Goal: Check status: Check status

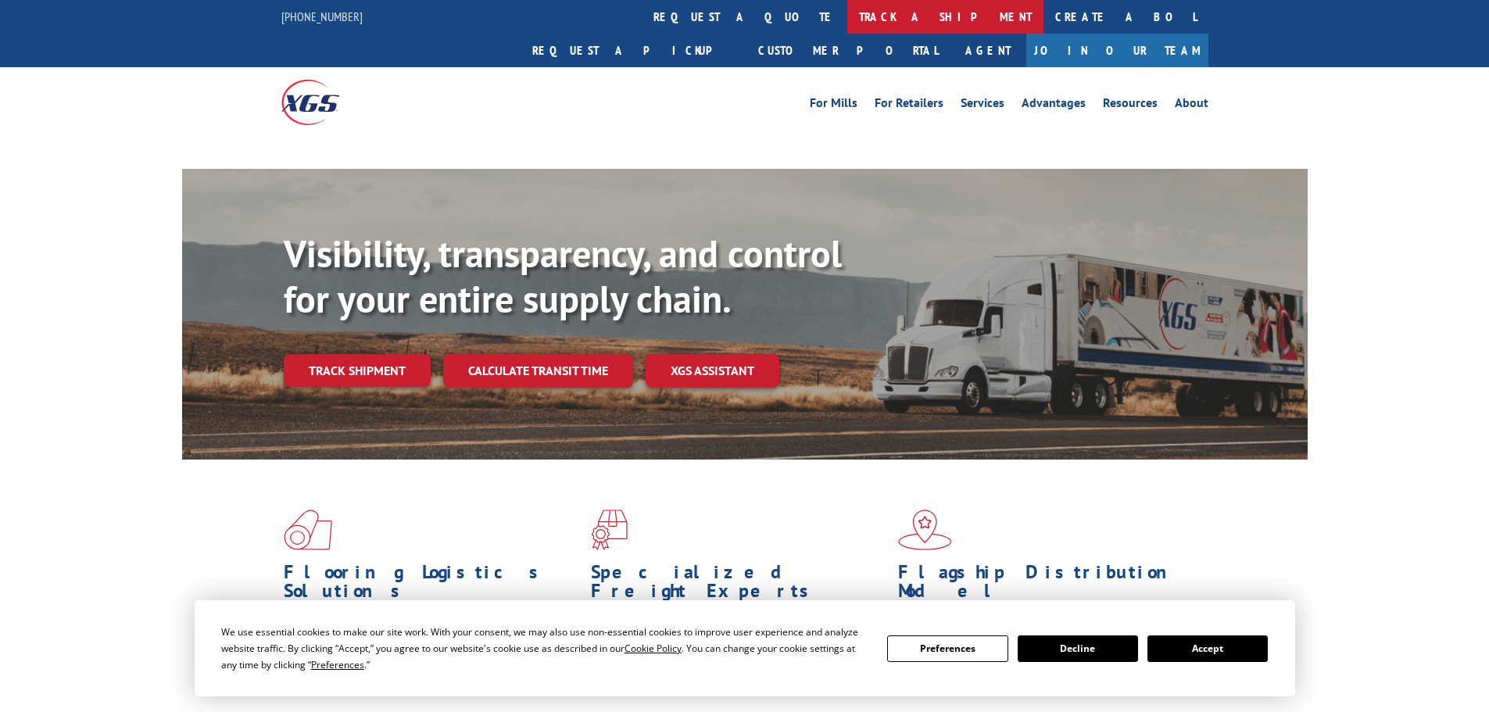
click at [847, 17] on link "track a shipment" at bounding box center [945, 17] width 196 height 34
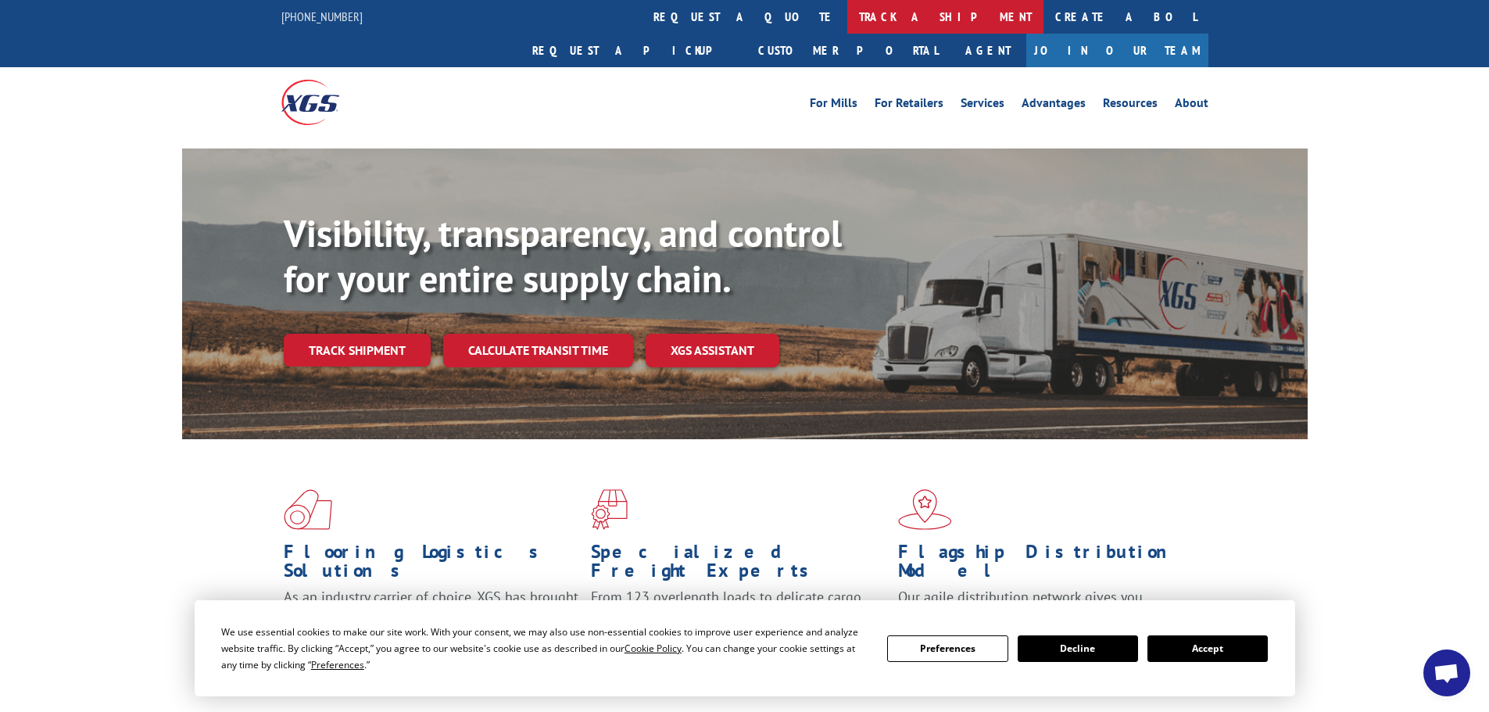
click at [847, 27] on link "track a shipment" at bounding box center [945, 17] width 196 height 34
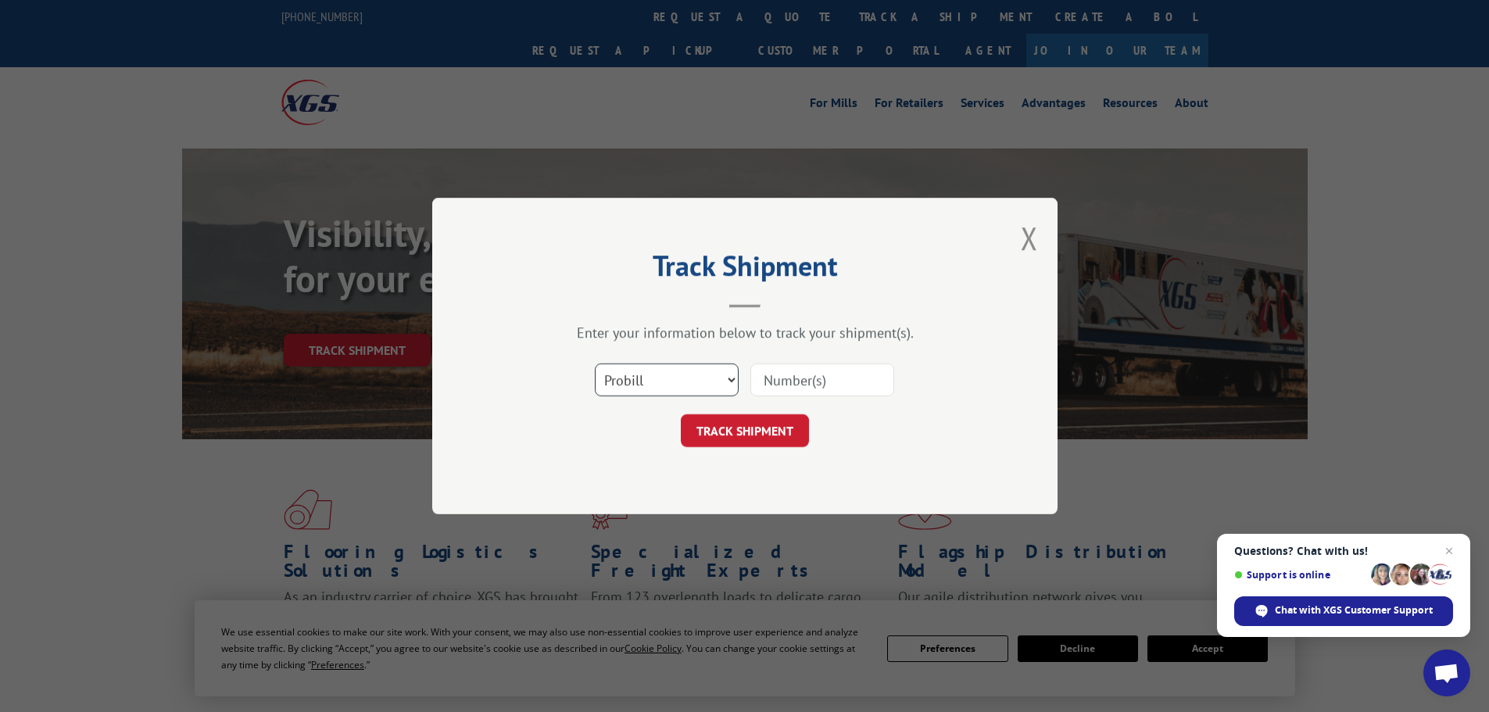
click at [670, 372] on select "Select category... Probill BOL PO" at bounding box center [667, 379] width 144 height 33
select select "bol"
click at [595, 363] on select "Select category... Probill BOL PO" at bounding box center [667, 379] width 144 height 33
drag, startPoint x: 772, startPoint y: 366, endPoint x: 775, endPoint y: 374, distance: 9.1
click at [775, 374] on input at bounding box center [822, 379] width 144 height 33
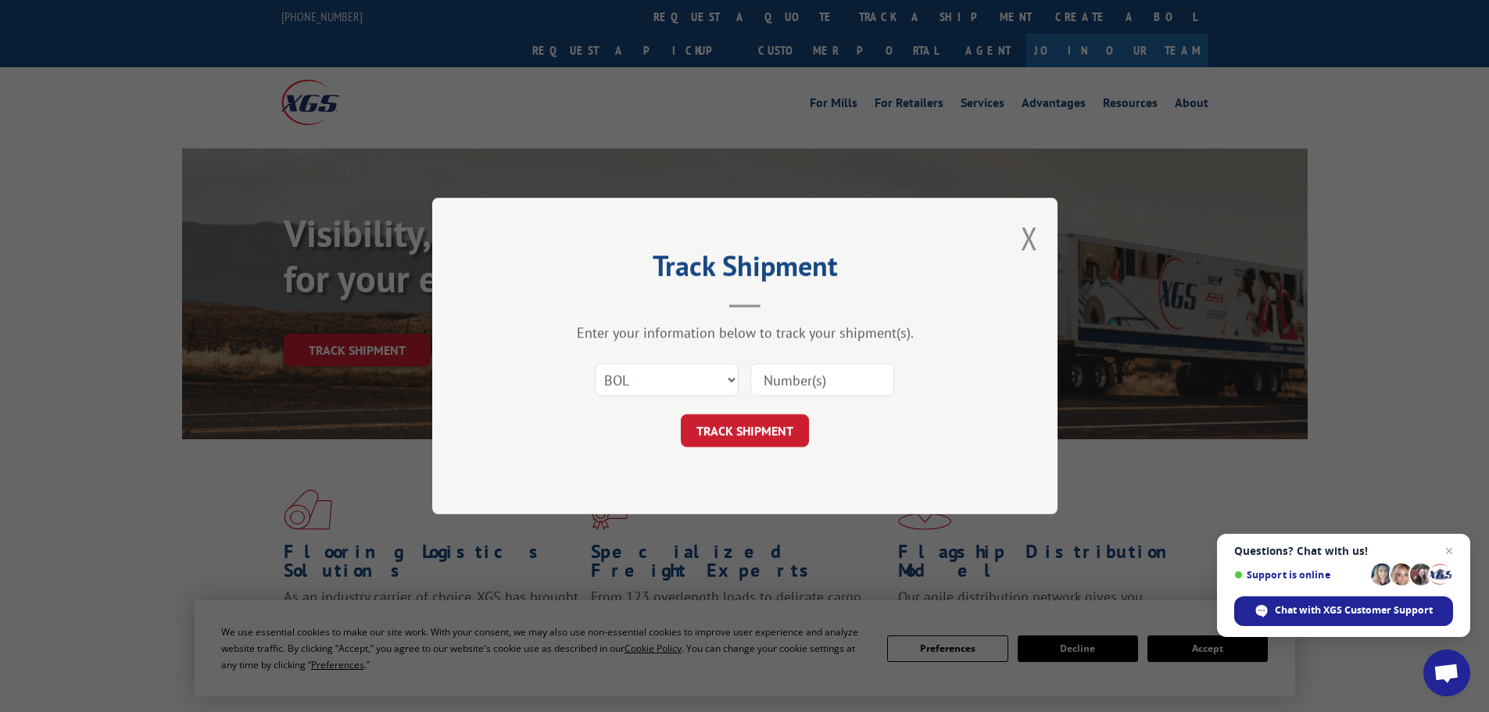
paste input "5266601"
type input "5266601"
click at [751, 438] on button "TRACK SHIPMENT" at bounding box center [745, 430] width 128 height 33
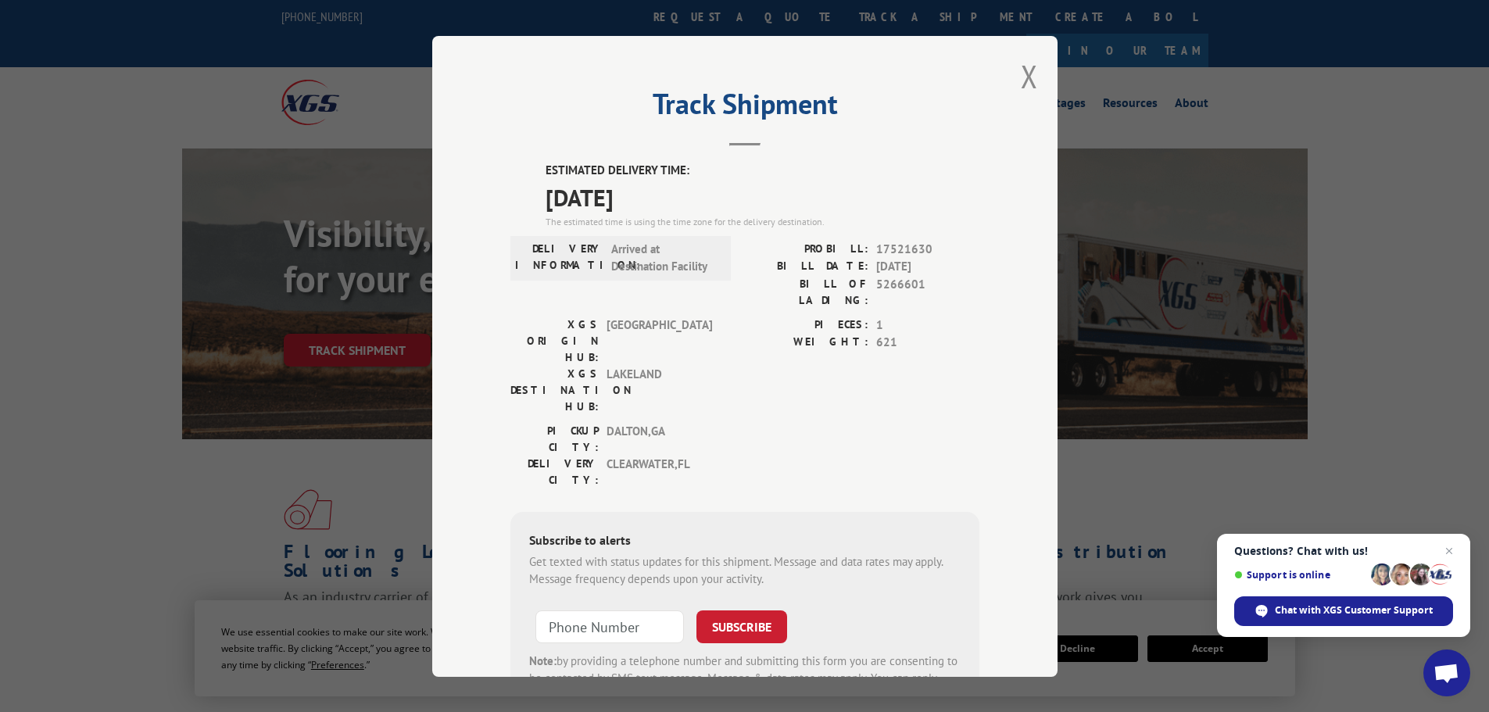
drag, startPoint x: 686, startPoint y: 202, endPoint x: 539, endPoint y: 202, distance: 146.9
click at [546, 202] on span "[DATE]" at bounding box center [763, 196] width 434 height 35
copy span "[DATE]"
click at [1028, 77] on button "Close modal" at bounding box center [1029, 75] width 17 height 41
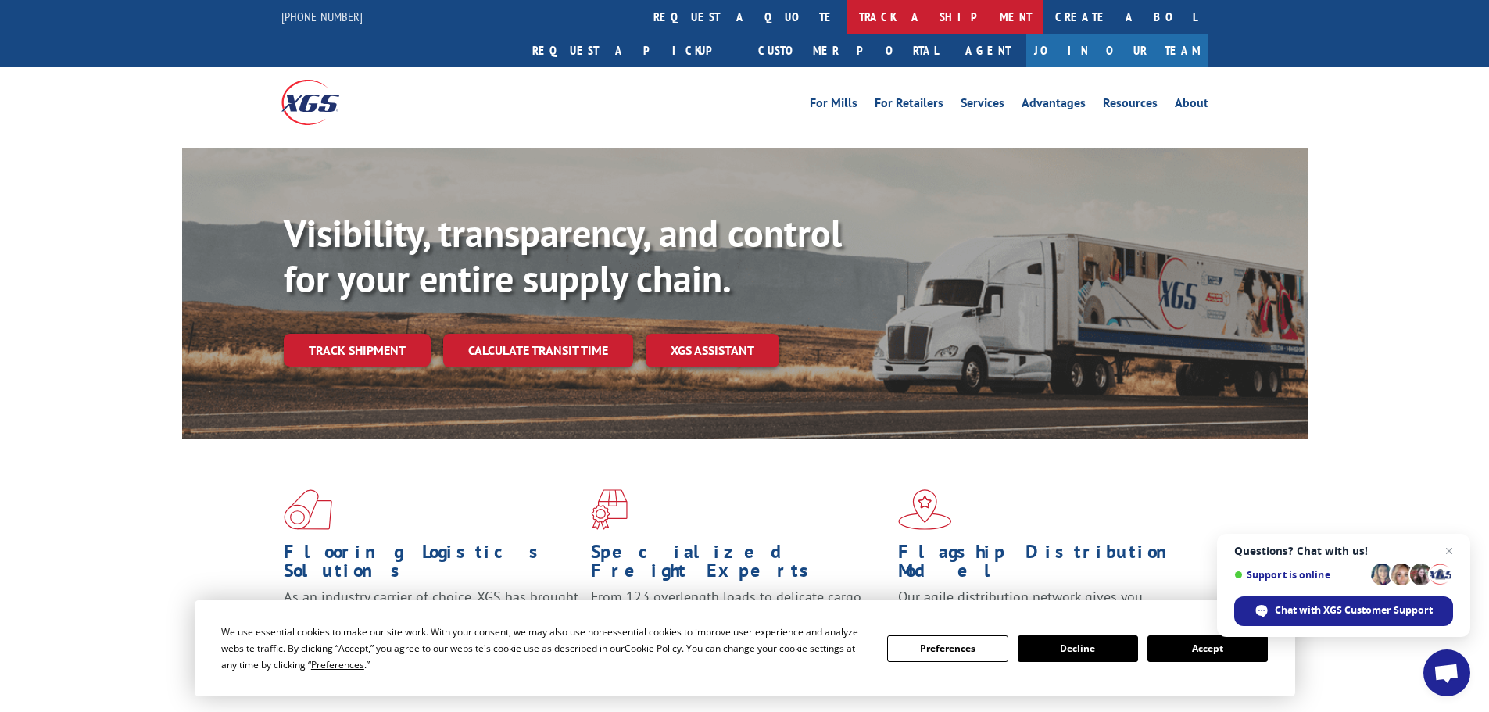
click at [847, 13] on link "track a shipment" at bounding box center [945, 17] width 196 height 34
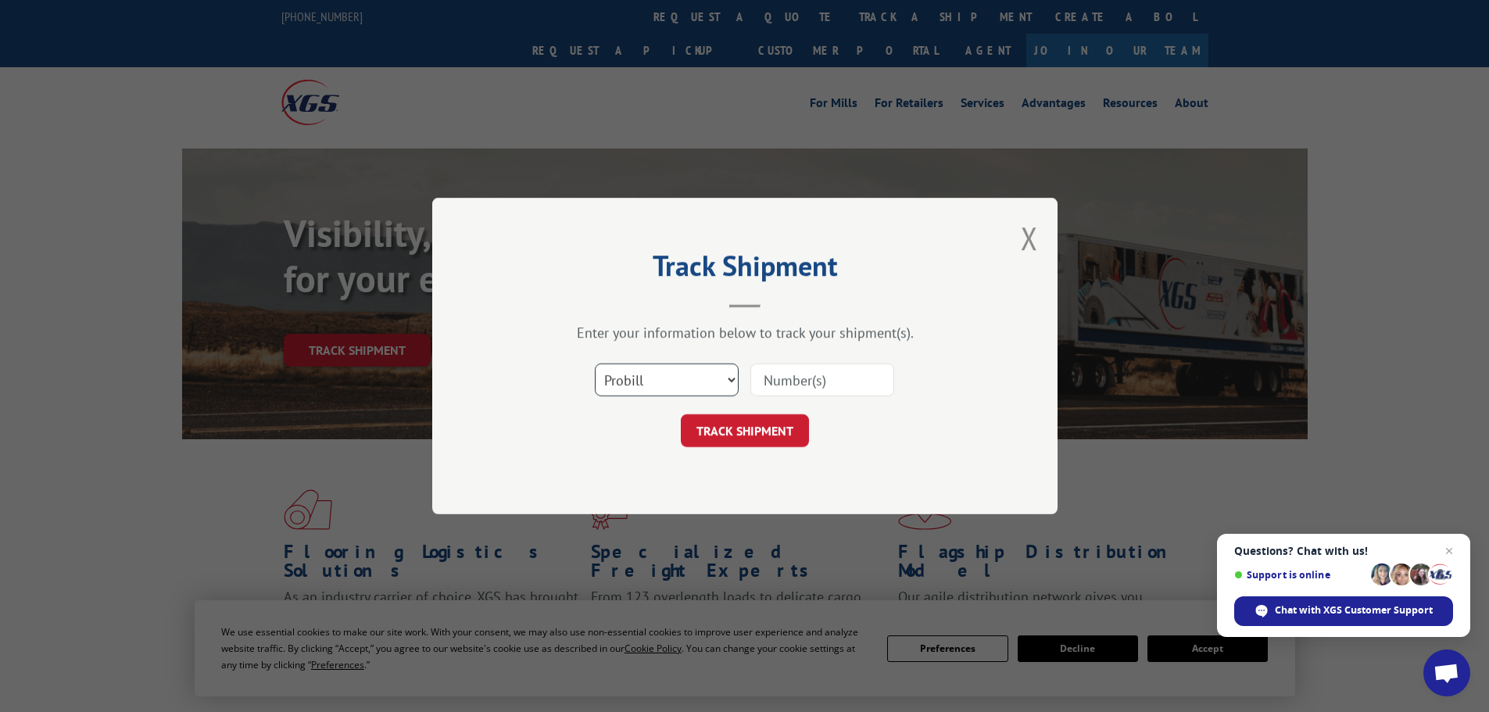
click at [686, 384] on select "Select category... Probill BOL PO" at bounding box center [667, 379] width 144 height 33
select select "po"
click at [595, 363] on select "Select category... Probill BOL PO" at bounding box center [667, 379] width 144 height 33
click at [808, 373] on input at bounding box center [822, 379] width 144 height 33
paste input "47431068."
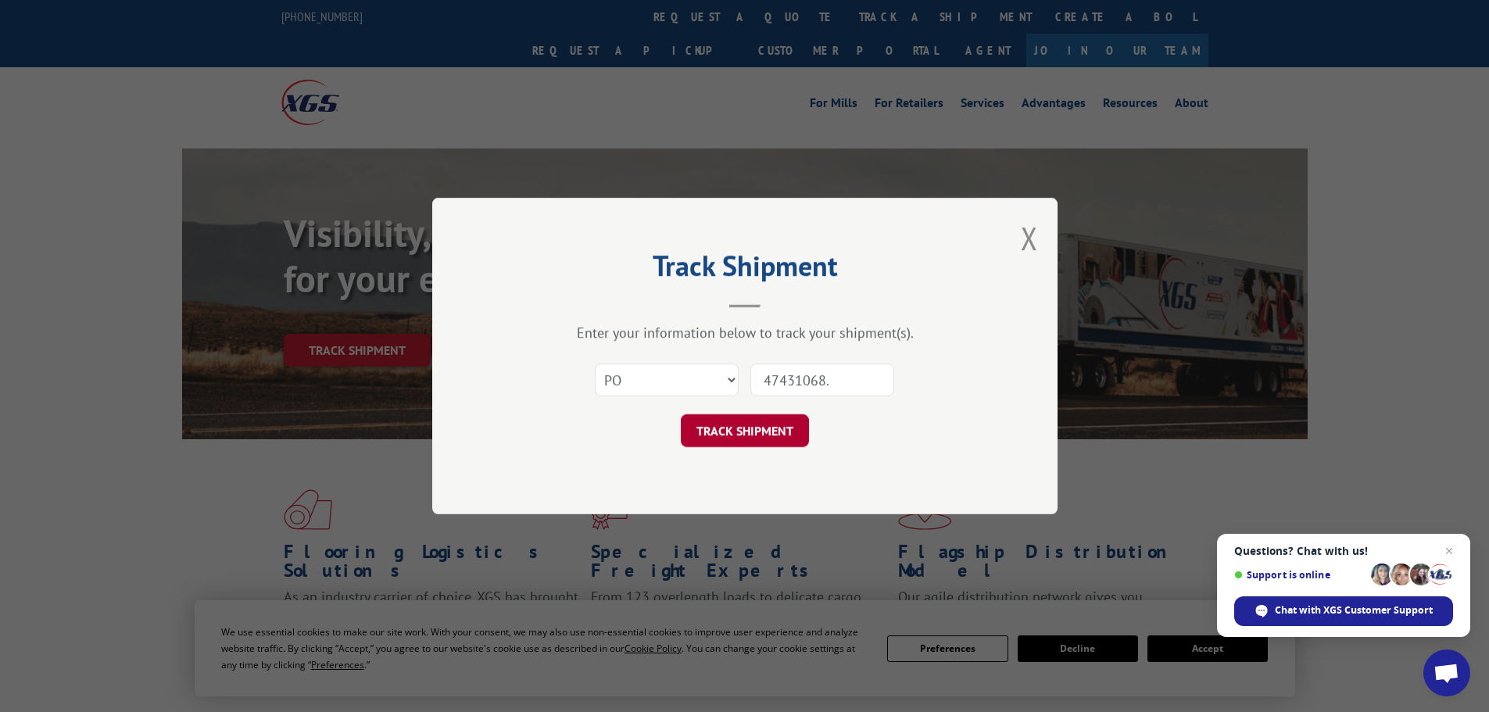
type input "47431068."
click at [767, 426] on button "TRACK SHIPMENT" at bounding box center [745, 430] width 128 height 33
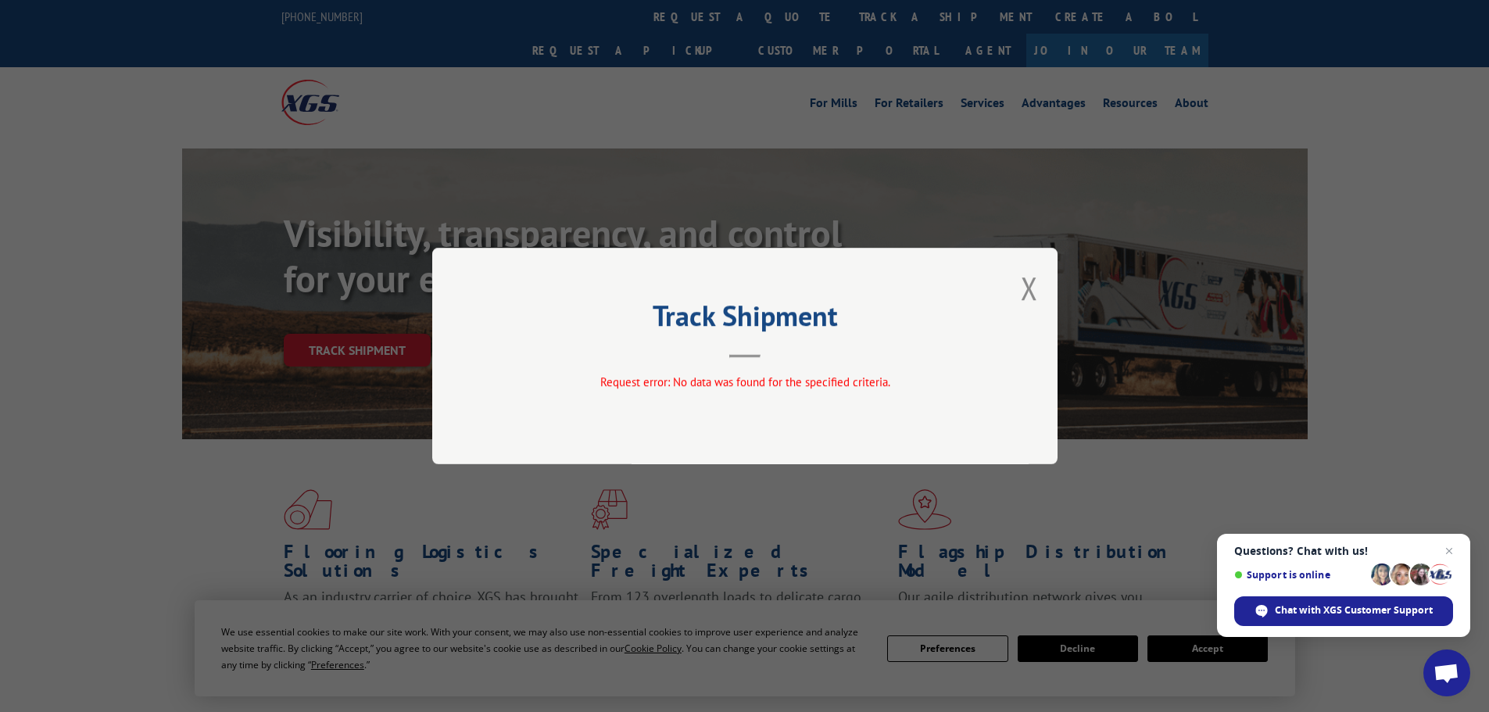
drag, startPoint x: 1050, startPoint y: 294, endPoint x: 1041, endPoint y: 294, distance: 8.6
click at [1046, 294] on div "Track Shipment Request error: No data was found for the specified criteria." at bounding box center [744, 356] width 625 height 217
click at [1040, 294] on div "Track Shipment Request error: No data was found for the specified criteria." at bounding box center [744, 356] width 625 height 217
click at [1029, 285] on button "Close modal" at bounding box center [1029, 287] width 17 height 41
